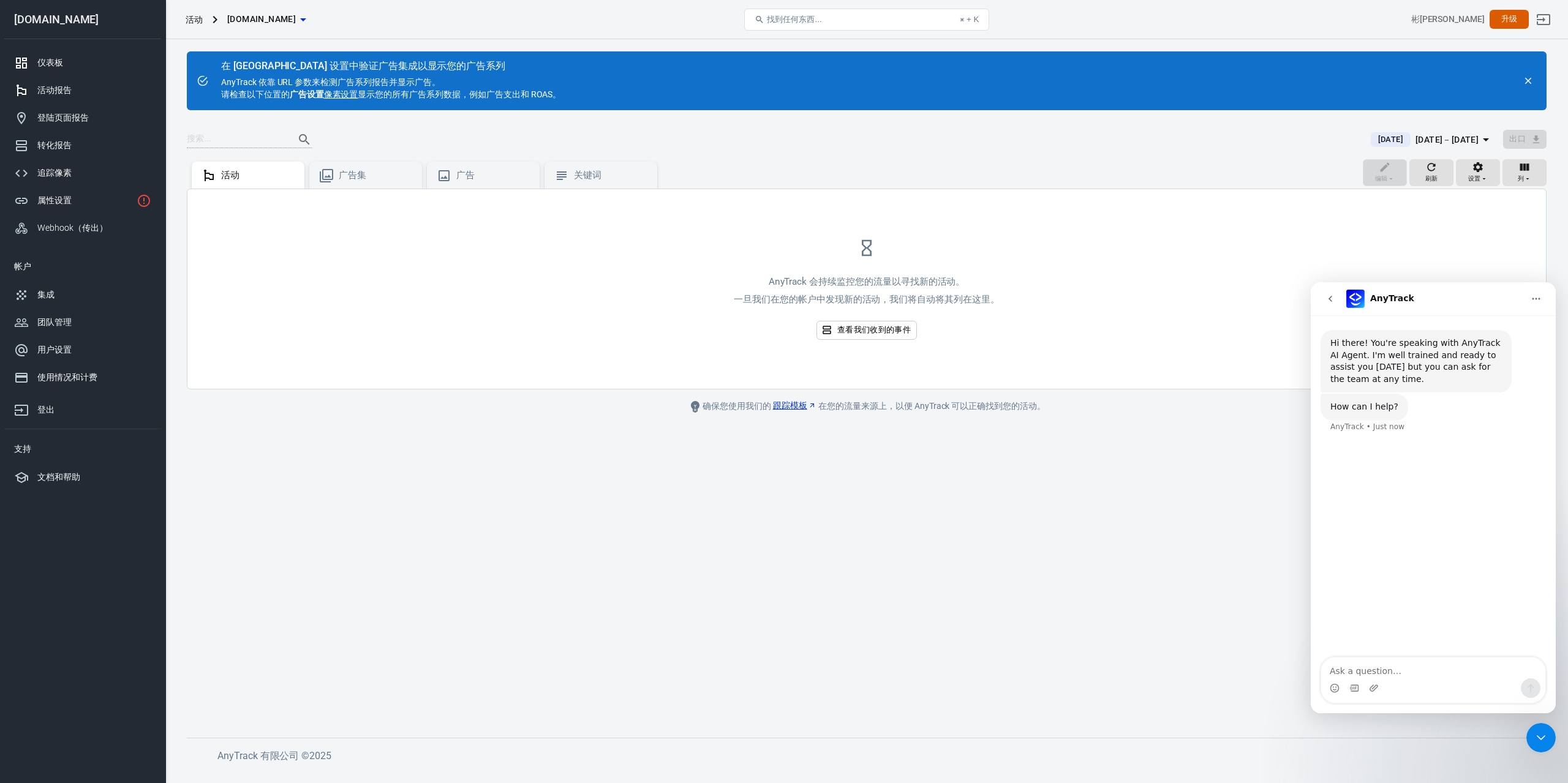
click at [46, 61] on font "仪表板" at bounding box center [50, 62] width 26 height 10
